Goal: Navigation & Orientation: Find specific page/section

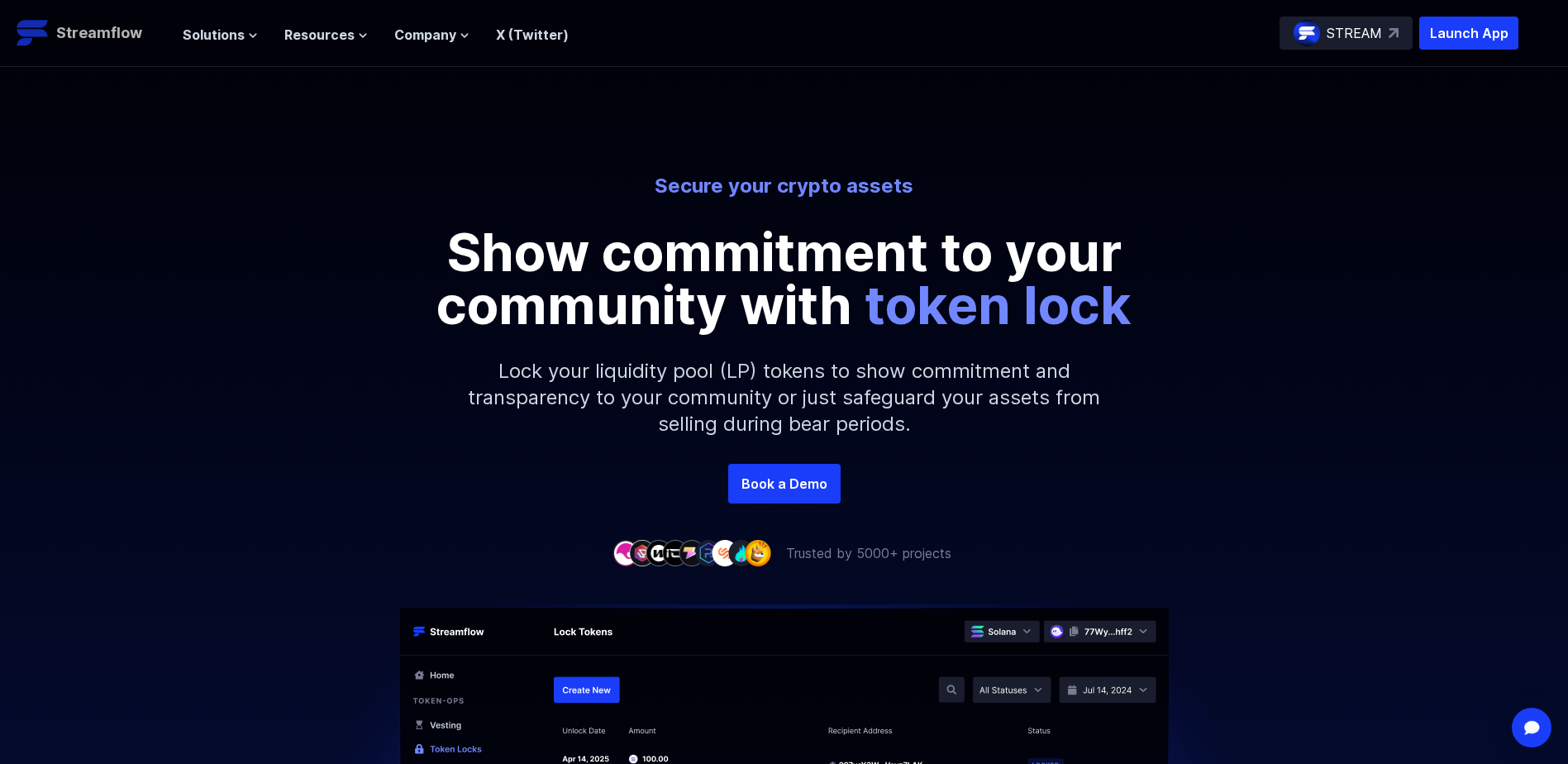
click at [120, 42] on p "Streamflow" at bounding box center [99, 33] width 86 height 23
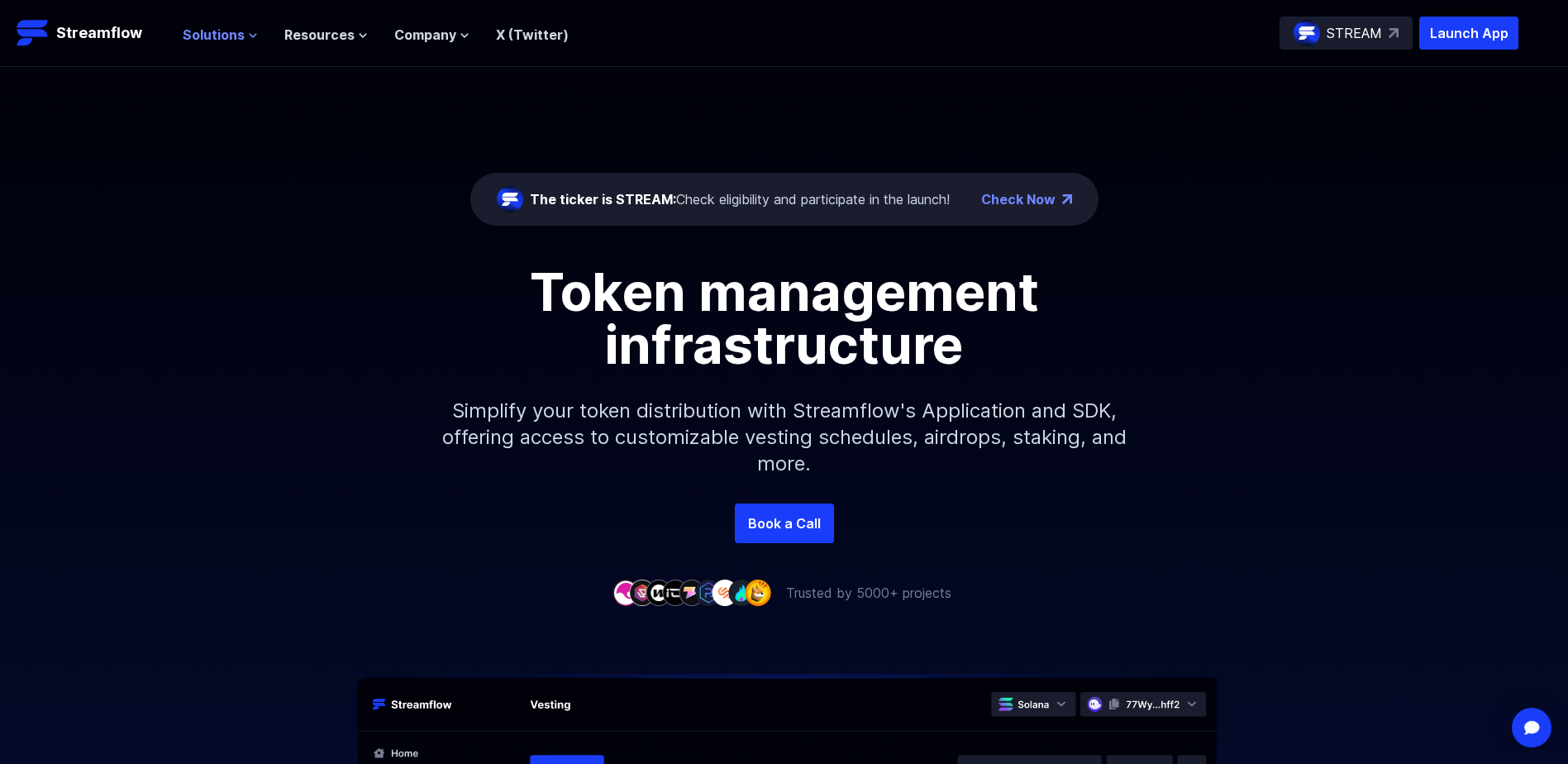
drag, startPoint x: 0, startPoint y: 0, endPoint x: 251, endPoint y: 38, distance: 253.9
click at [251, 38] on icon at bounding box center [253, 35] width 10 height 10
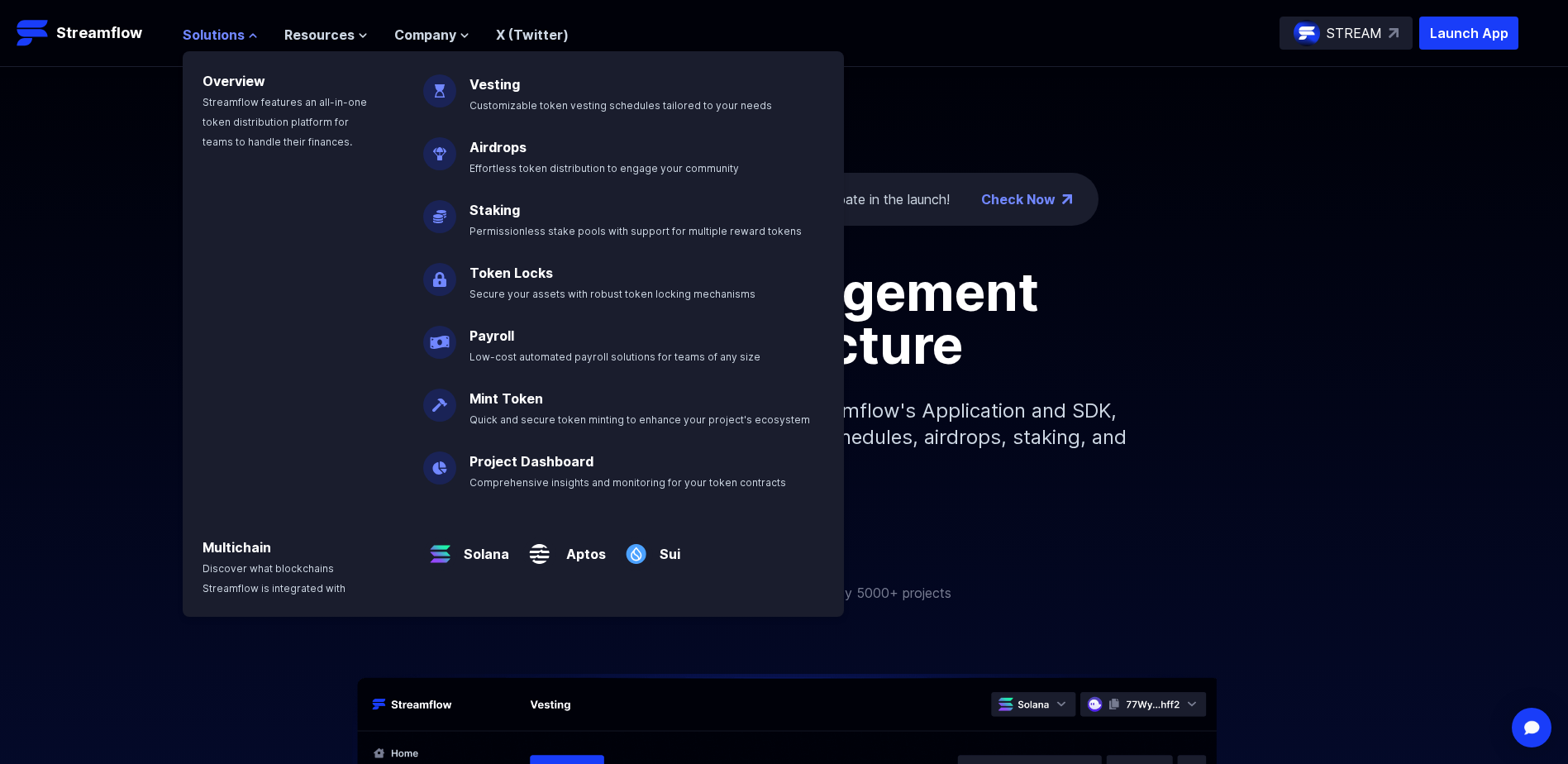
click at [245, 37] on button "Solutions" at bounding box center [220, 34] width 75 height 20
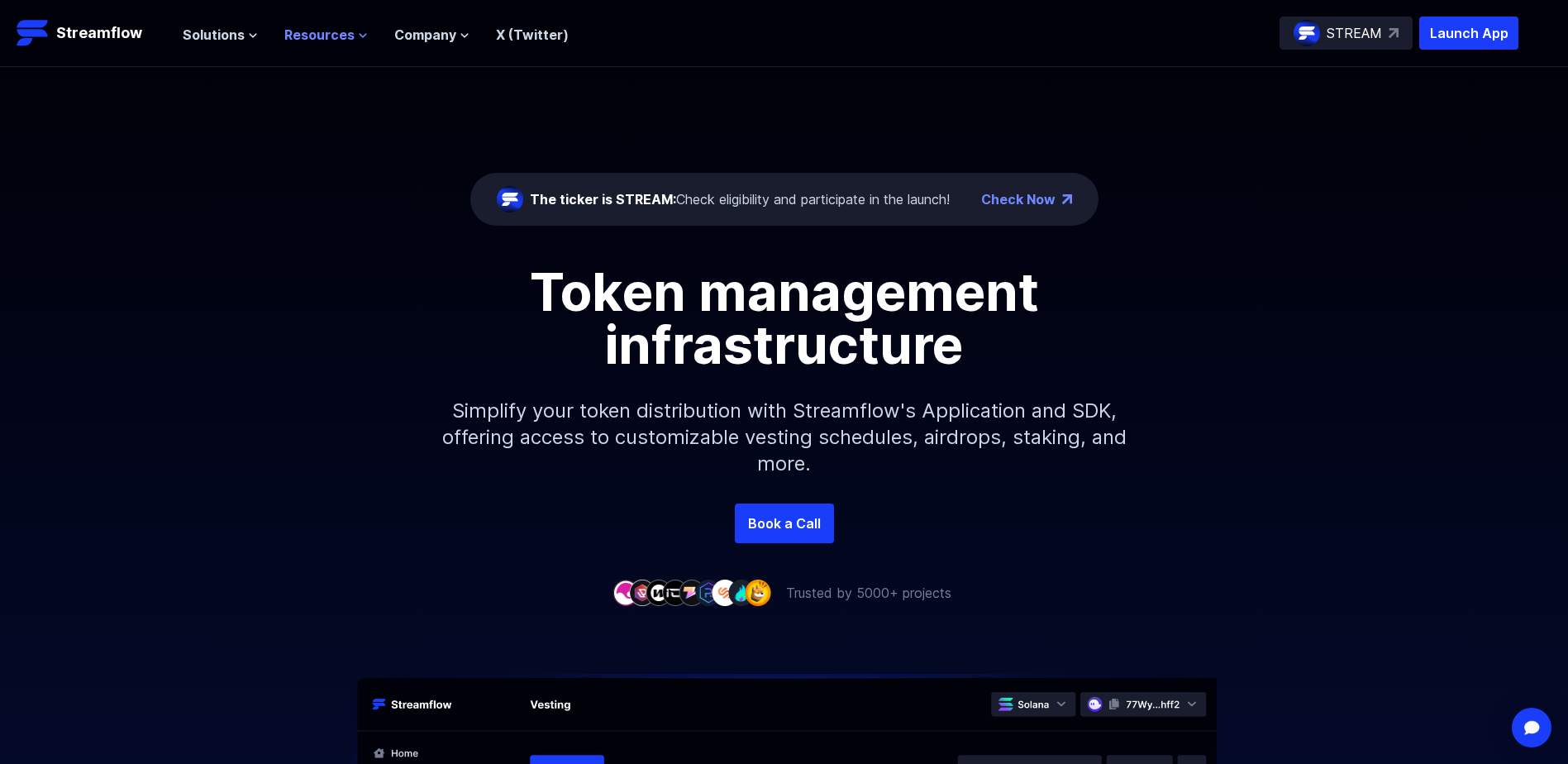
click at [355, 41] on button "Resources" at bounding box center [325, 34] width 83 height 20
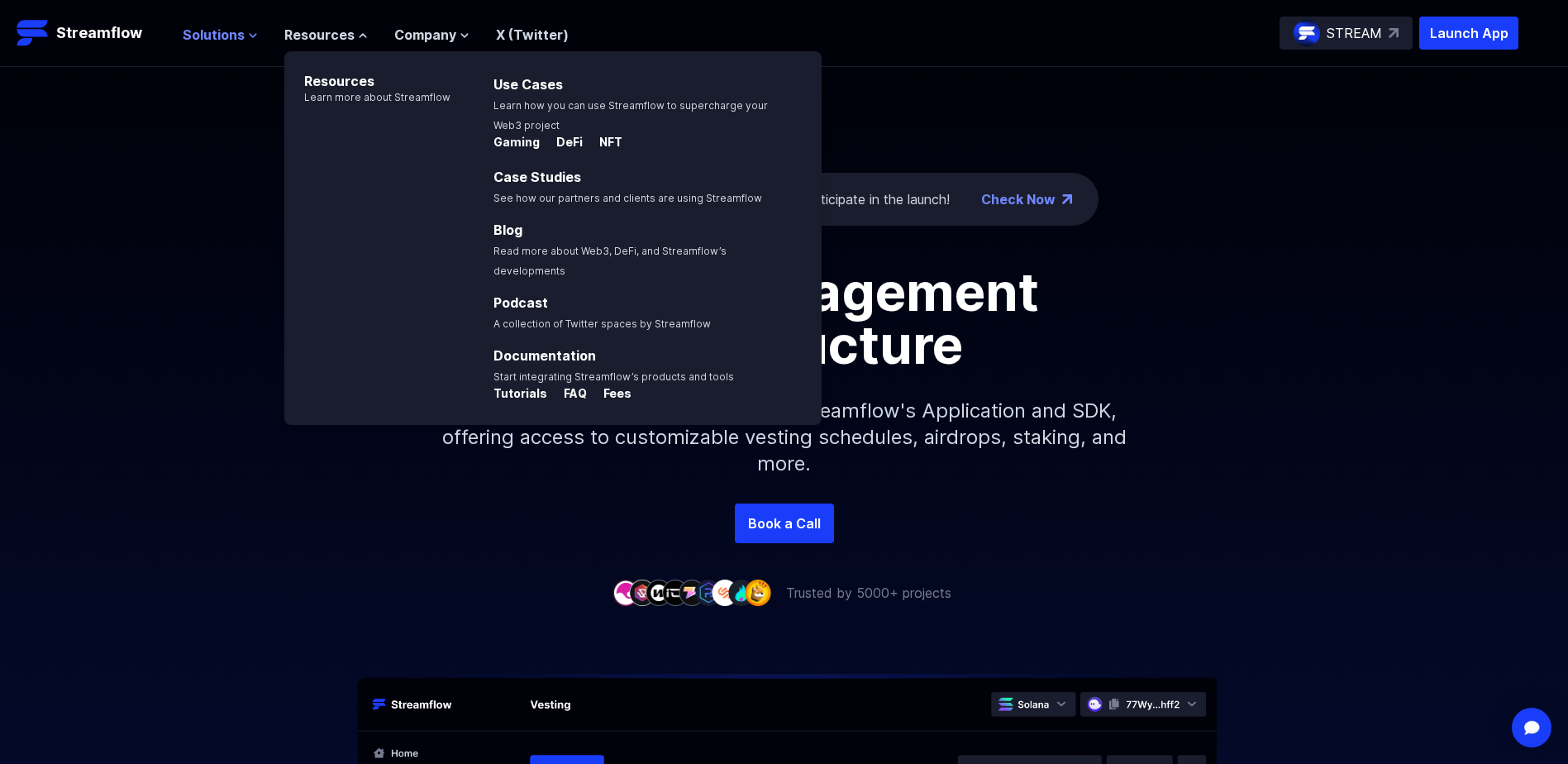
click at [254, 34] on icon at bounding box center [254, 36] width 7 height 3
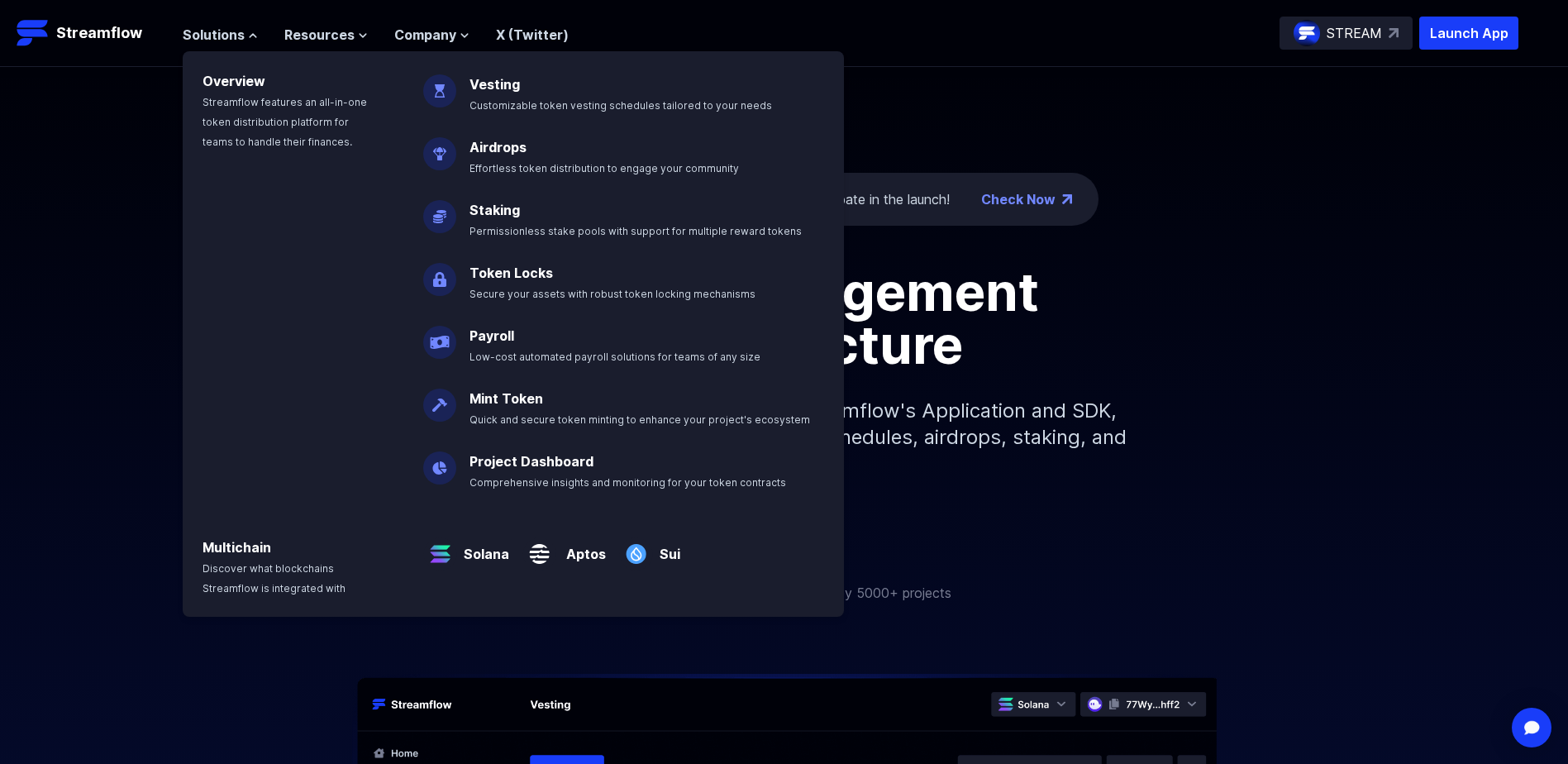
drag, startPoint x: 53, startPoint y: 148, endPoint x: 171, endPoint y: 101, distance: 127.0
click at [54, 148] on div "The ticker is STREAM: Check eligibility and participate in the launch! Check No…" at bounding box center [784, 285] width 1568 height 436
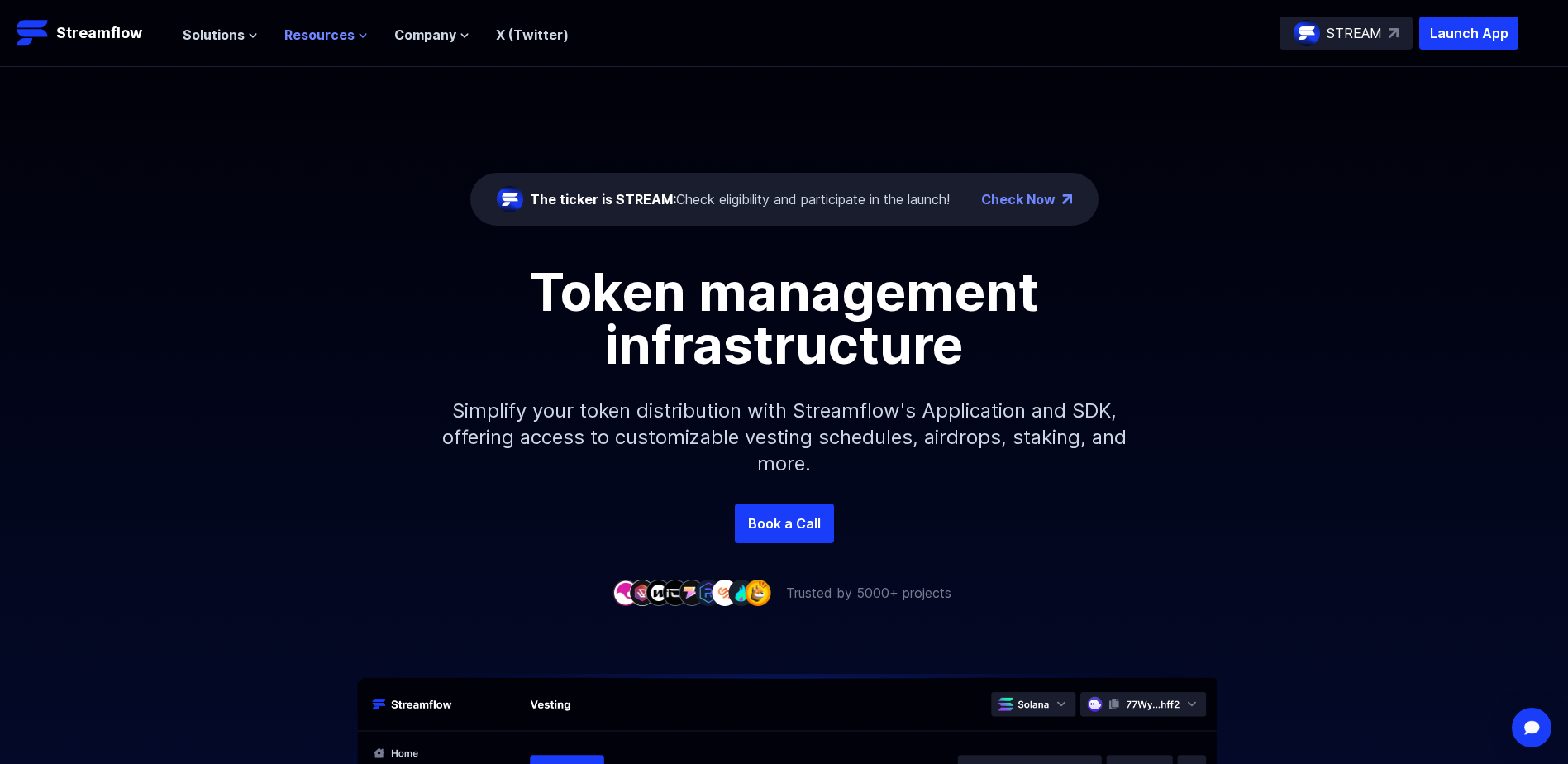
click at [346, 36] on span "Resources" at bounding box center [319, 34] width 70 height 20
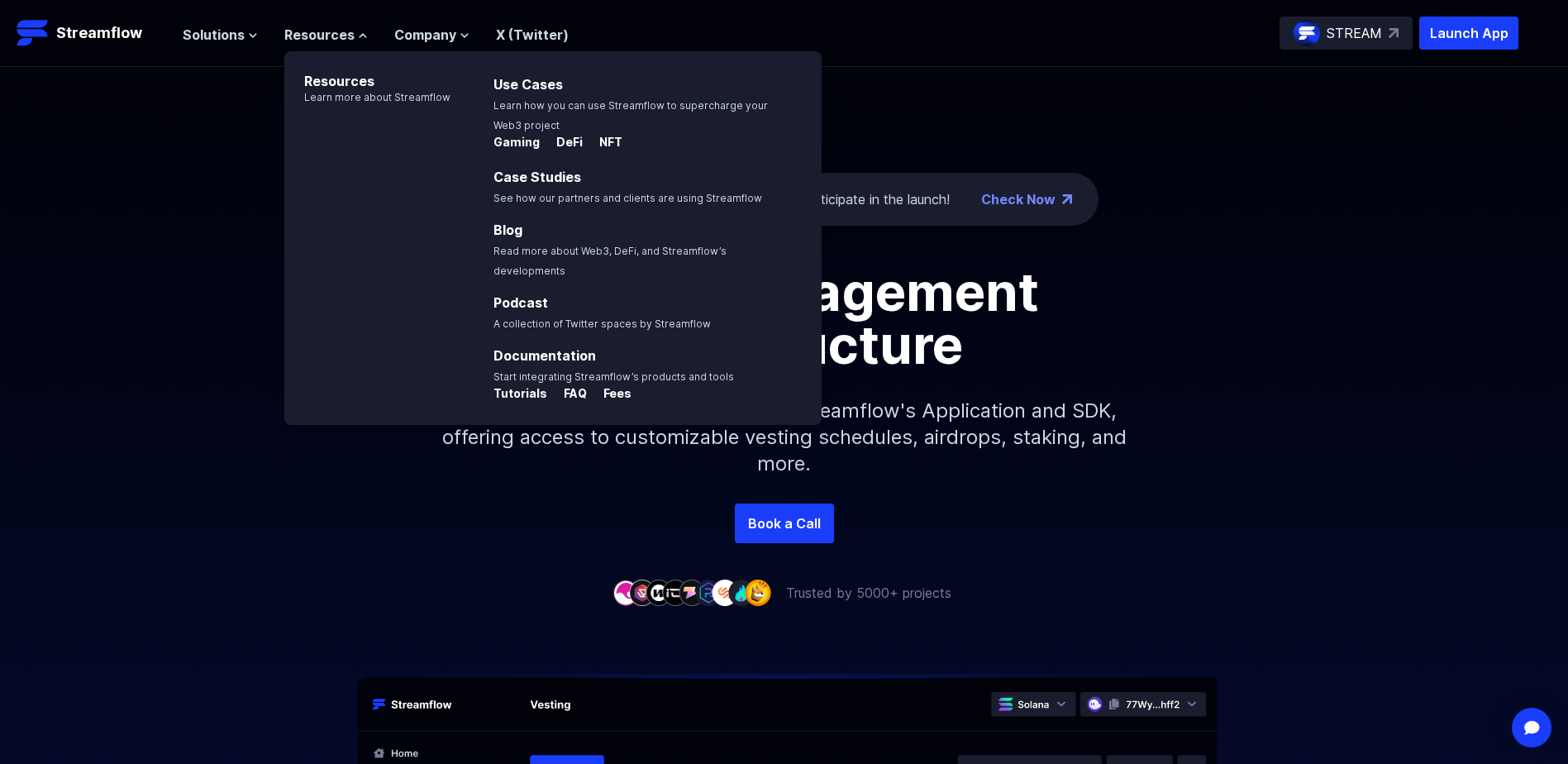
click at [257, 38] on ul "Solutions Overview Streamflow features an all-in-one token distribution platfor…" at bounding box center [376, 34] width 387 height 20
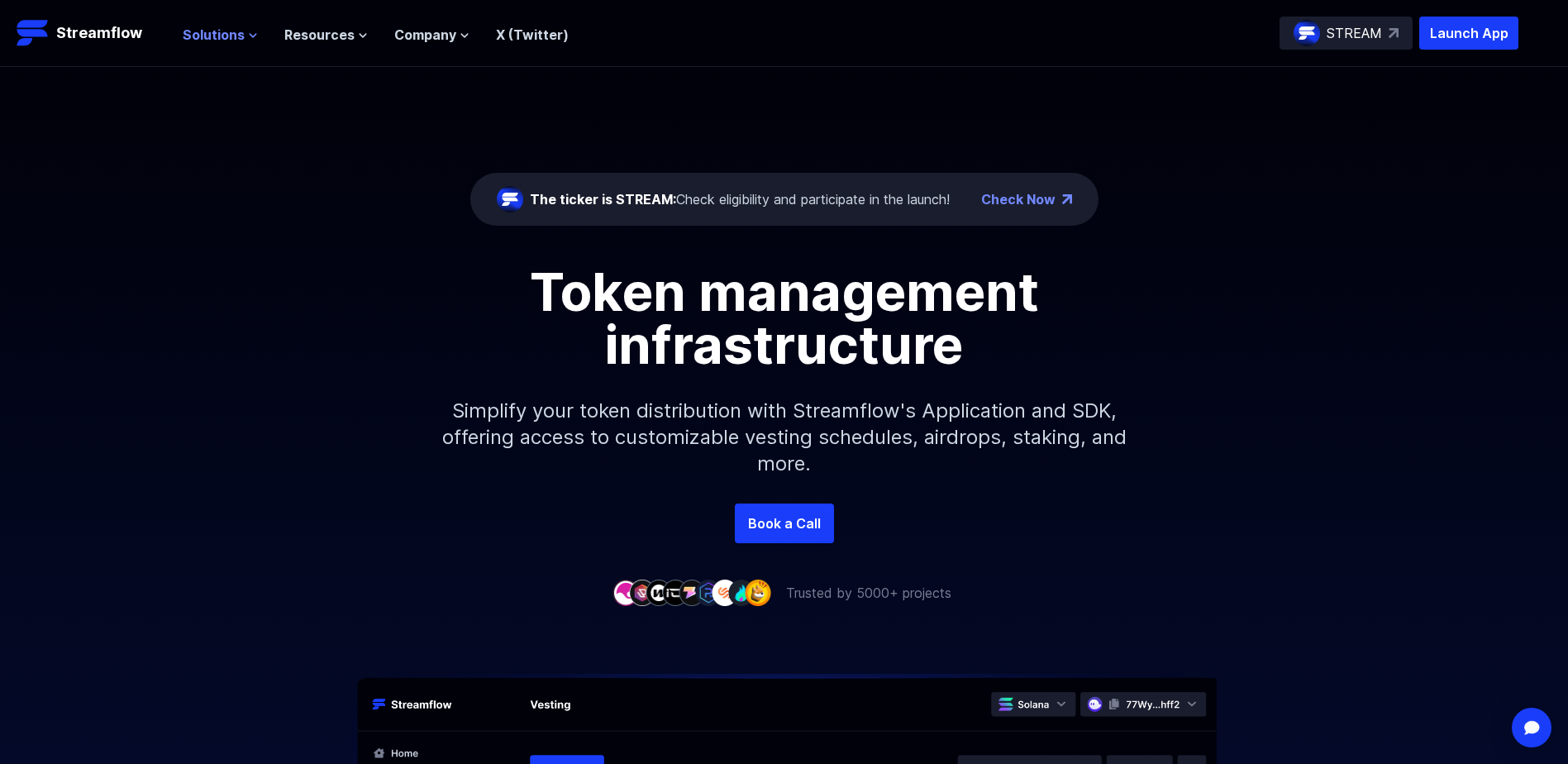
click at [250, 38] on icon at bounding box center [253, 35] width 10 height 10
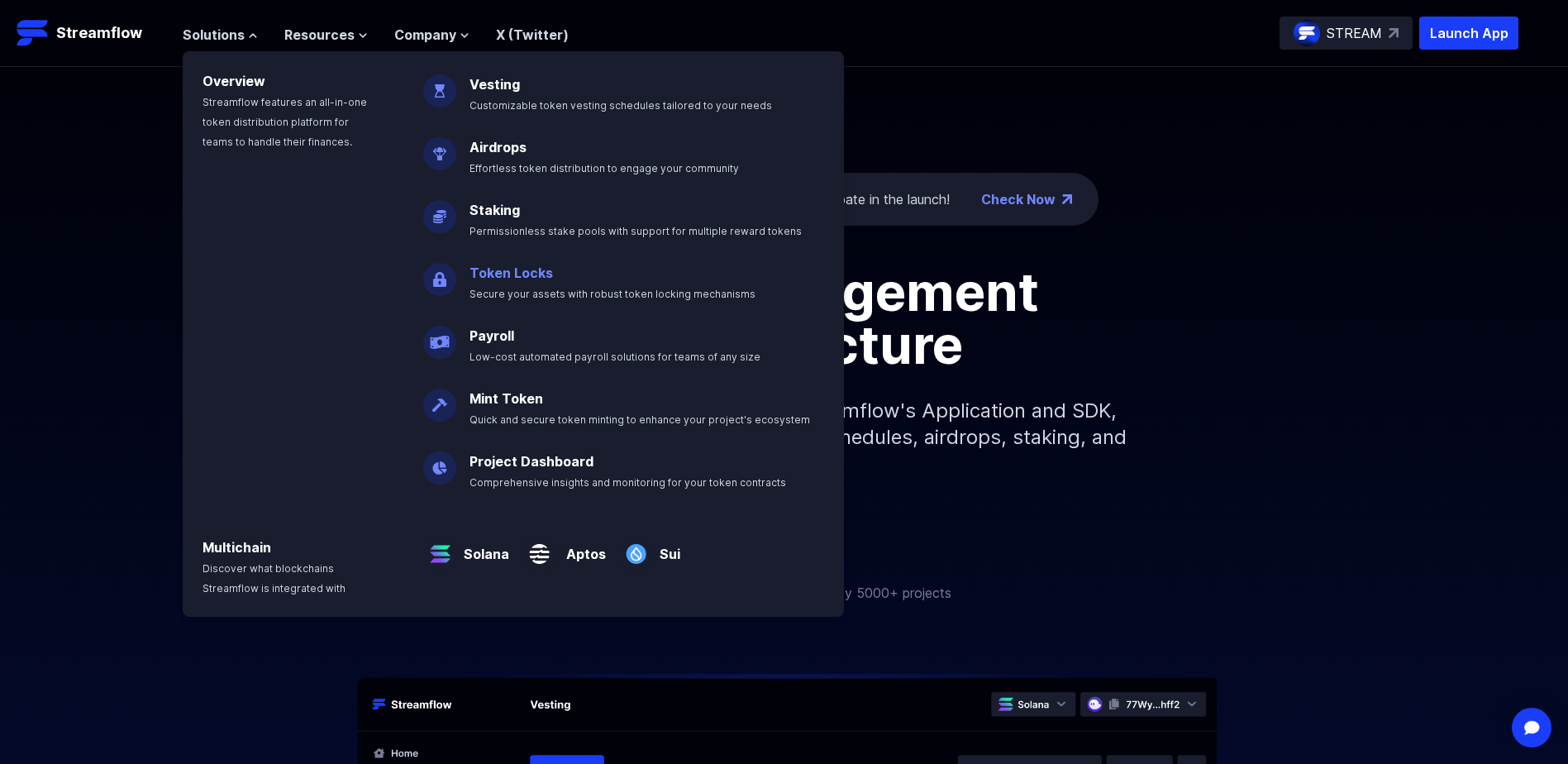
click at [514, 272] on link "Token Locks" at bounding box center [511, 273] width 83 height 17
